Goal: Communication & Community: Ask a question

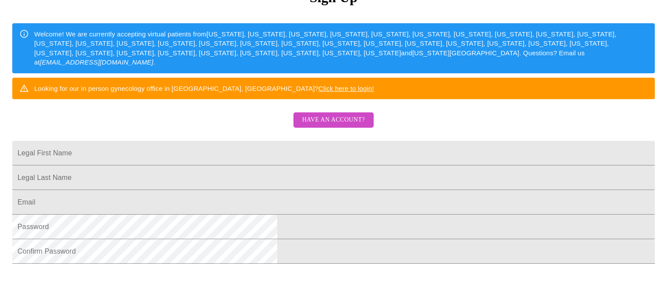
scroll to position [120, 0]
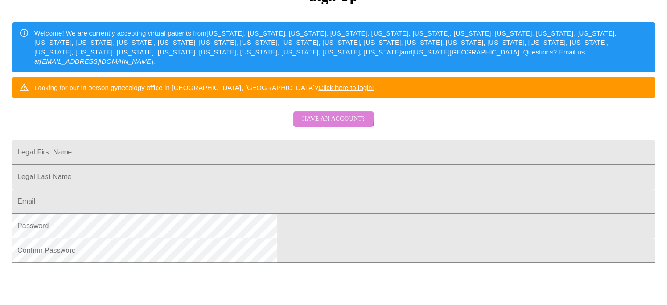
click at [326, 125] on span "Have an account?" at bounding box center [333, 119] width 63 height 11
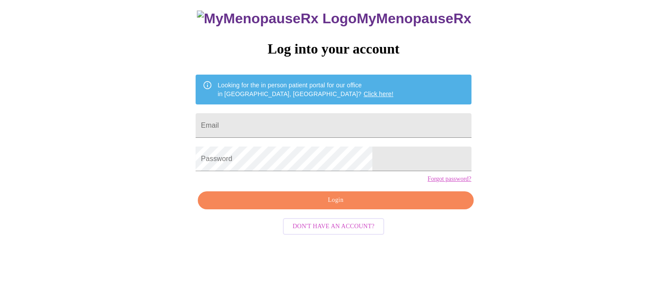
scroll to position [17, 0]
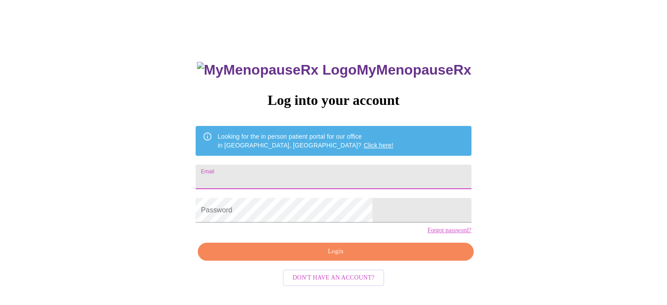
click at [310, 174] on input "Email" at bounding box center [333, 176] width 275 height 25
click at [472, 143] on div "MyMenopauseRx Log into your account Looking for the in person patient portal fo…" at bounding box center [334, 170] width 660 height 366
drag, startPoint x: 354, startPoint y: 174, endPoint x: 338, endPoint y: 200, distance: 30.5
click at [338, 200] on div "MyMenopauseRx Log into your account Looking for the in person patient portal fo…" at bounding box center [333, 200] width 293 height 305
type input "[EMAIL_ADDRESS][DOMAIN_NAME]"
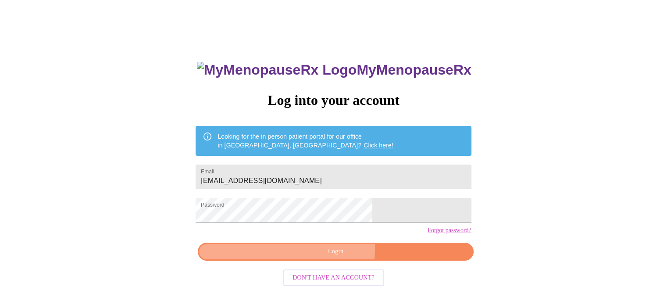
click at [329, 257] on span "Login" at bounding box center [335, 251] width 255 height 11
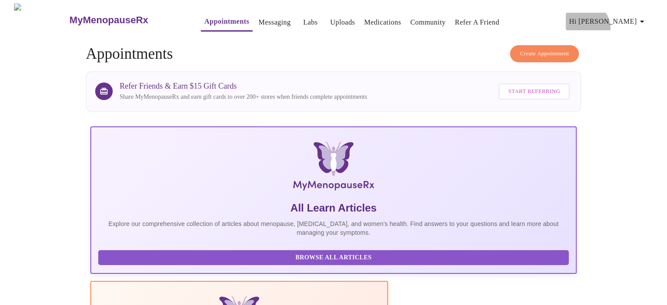
click at [633, 24] on span "Hi [PERSON_NAME]" at bounding box center [608, 21] width 78 height 12
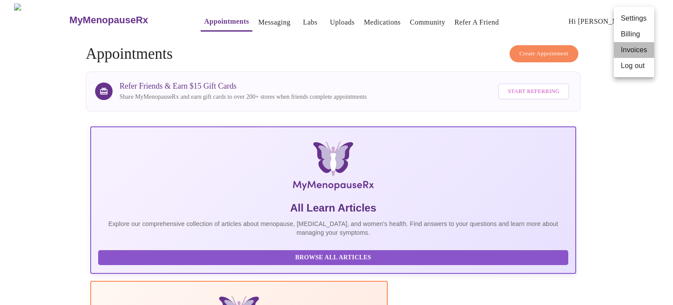
click at [624, 50] on li "Invoices" at bounding box center [634, 50] width 40 height 16
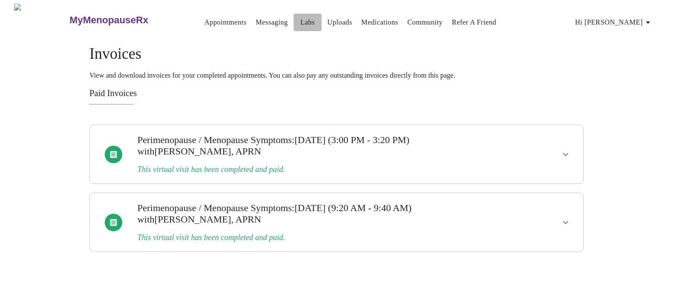
click at [301, 21] on link "Labs" at bounding box center [308, 22] width 14 height 12
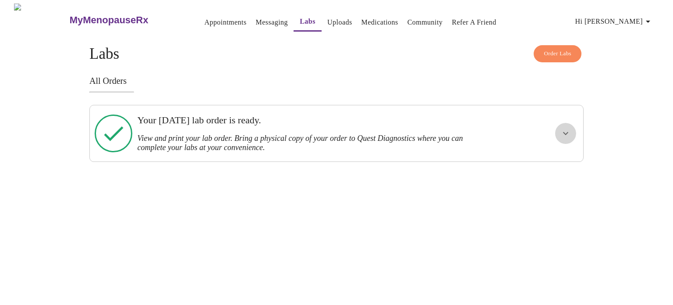
click at [559, 126] on button "show more" at bounding box center [565, 133] width 21 height 21
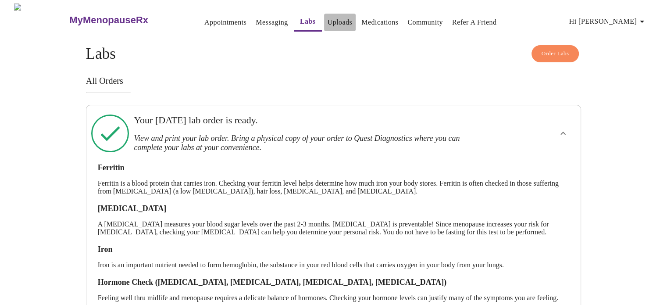
click at [328, 18] on link "Uploads" at bounding box center [339, 22] width 25 height 12
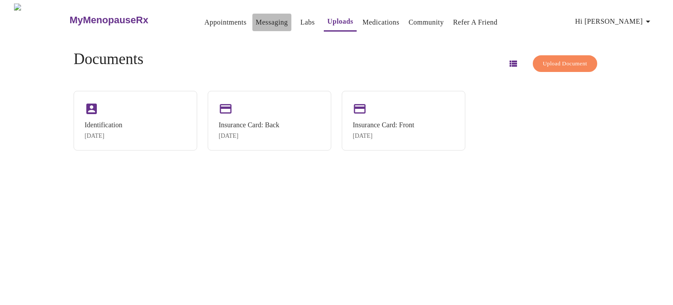
click at [265, 18] on link "Messaging" at bounding box center [272, 22] width 32 height 12
click at [301, 16] on link "Labs" at bounding box center [308, 22] width 14 height 12
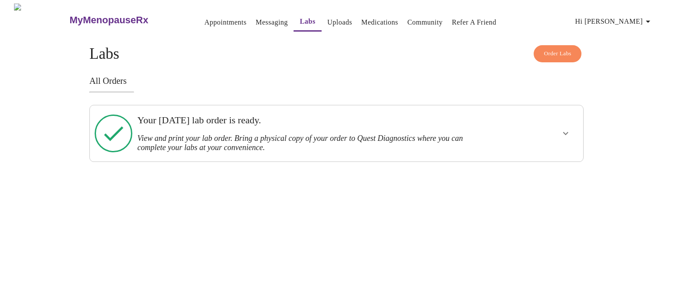
click at [107, 17] on h3 "MyMenopauseRx" at bounding box center [109, 19] width 79 height 11
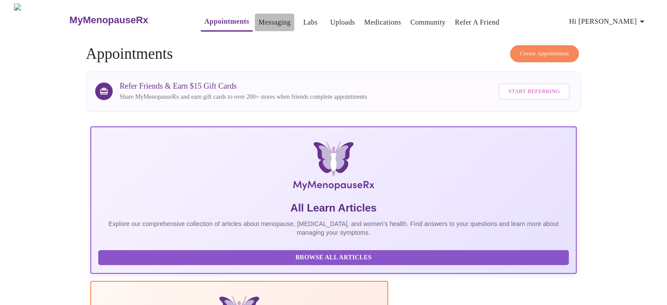
click at [258, 16] on link "Messaging" at bounding box center [274, 22] width 32 height 12
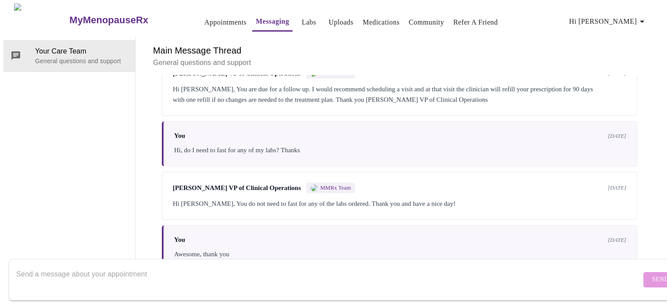
scroll to position [418, 0]
click at [530, 272] on textarea "Send a message about your appointment" at bounding box center [328, 279] width 625 height 28
click at [164, 266] on textarea "Hi, will someone contact me when my lab work is" at bounding box center [328, 279] width 625 height 28
click at [180, 265] on textarea "Hi, will someone contact me when my lab work is" at bounding box center [328, 279] width 625 height 28
click at [25, 266] on textarea "Hi, will someone contact me when my lab work results are in?" at bounding box center [328, 279] width 625 height 28
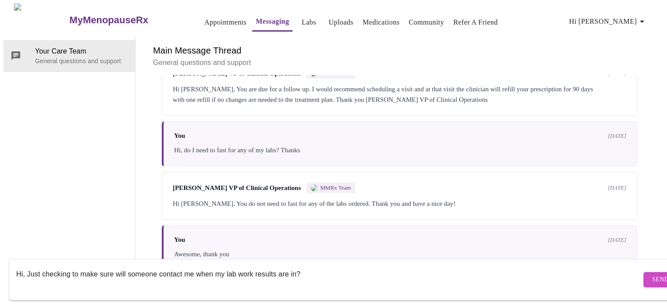
drag, startPoint x: 307, startPoint y: 263, endPoint x: 26, endPoint y: 272, distance: 281.2
click at [26, 272] on textarea "Hi, Just checking to make sure will someone contact me when my lab work results…" at bounding box center [328, 279] width 625 height 28
click at [161, 266] on textarea "Hi, I had my lab bloodwork done last week at quest Diagnostics" at bounding box center [328, 279] width 625 height 28
click at [226, 265] on textarea "Hi, I had my lab bloodwork done last week at Quest Diagnostics" at bounding box center [328, 279] width 625 height 28
type textarea "Hi, I had my lab bloodwork done last week at Quest Diagnostics, will some one n…"
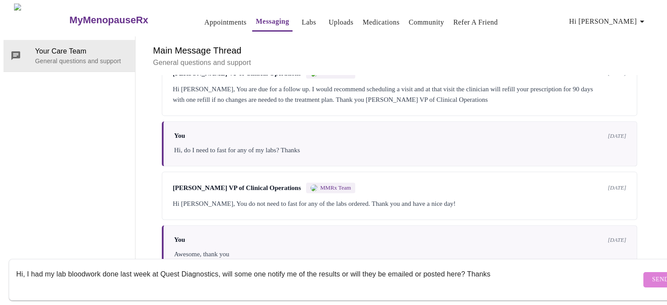
click at [652, 274] on span "Send" at bounding box center [660, 279] width 17 height 11
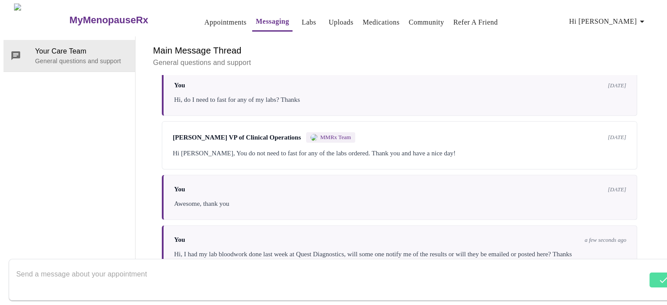
scroll to position [0, 0]
click at [641, 16] on icon "button" at bounding box center [642, 21] width 11 height 11
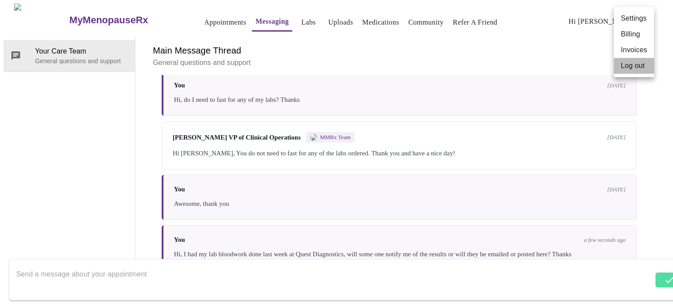
click at [631, 67] on li "Log out" at bounding box center [634, 66] width 40 height 16
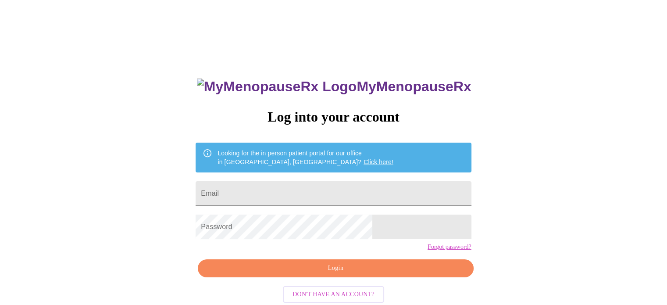
drag, startPoint x: 570, startPoint y: 3, endPoint x: 511, endPoint y: 89, distance: 104.3
click at [511, 89] on div "MyMenopauseRx Log into your account Looking for the in person patient portal fo…" at bounding box center [334, 187] width 660 height 366
